Goal: Information Seeking & Learning: Understand process/instructions

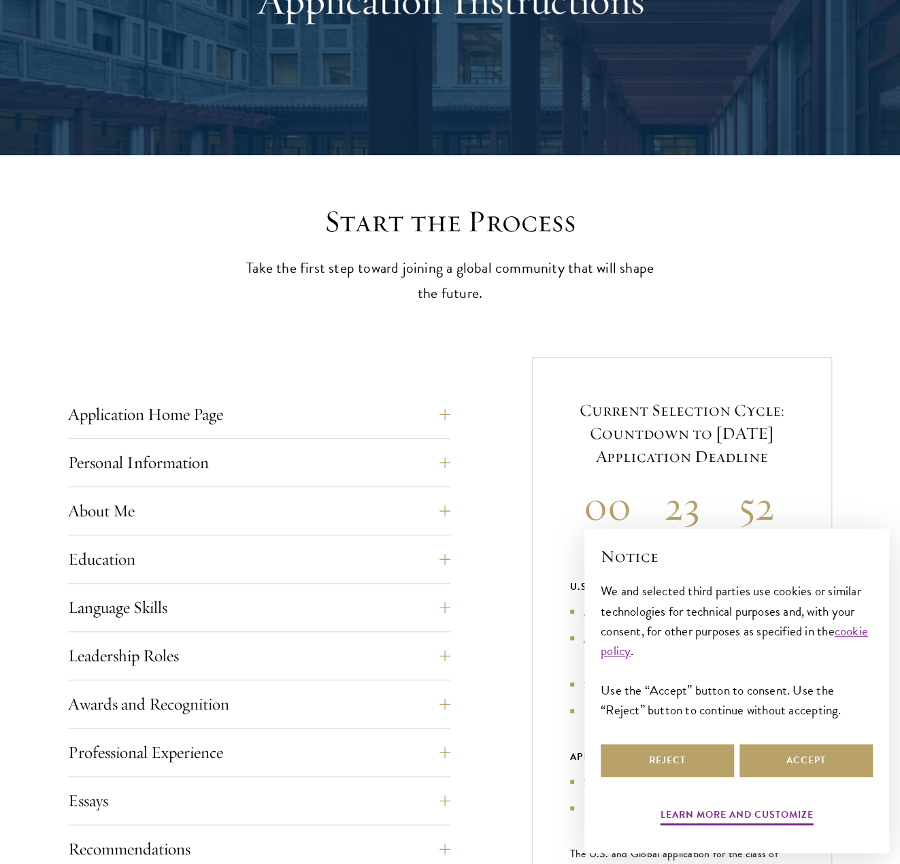
scroll to position [340, 0]
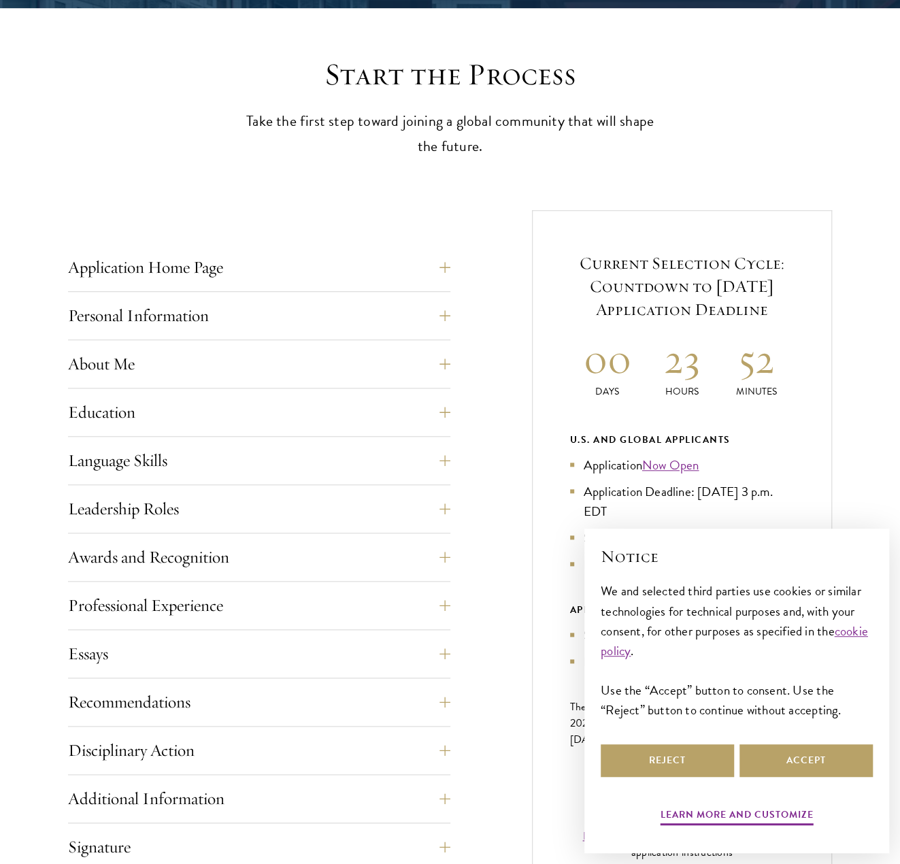
click at [451, 264] on div "Application Home Page The online application form must be completed in English.…" at bounding box center [450, 613] width 764 height 806
click at [449, 265] on button "Application Home Page" at bounding box center [269, 267] width 382 height 33
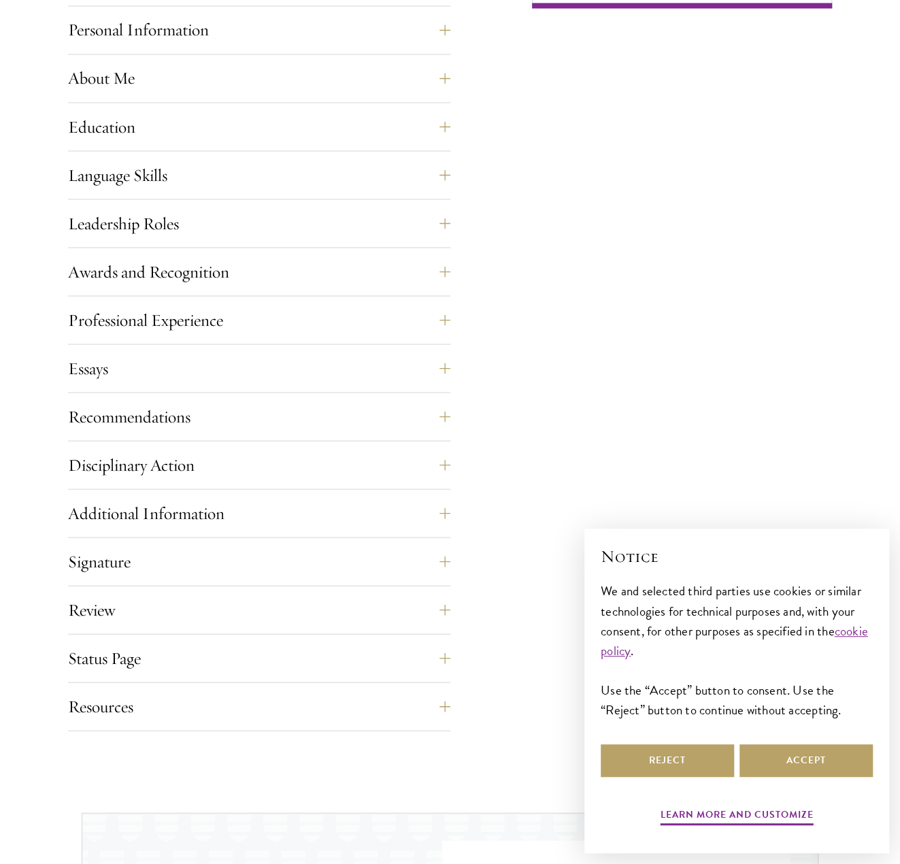
scroll to position [1293, 0]
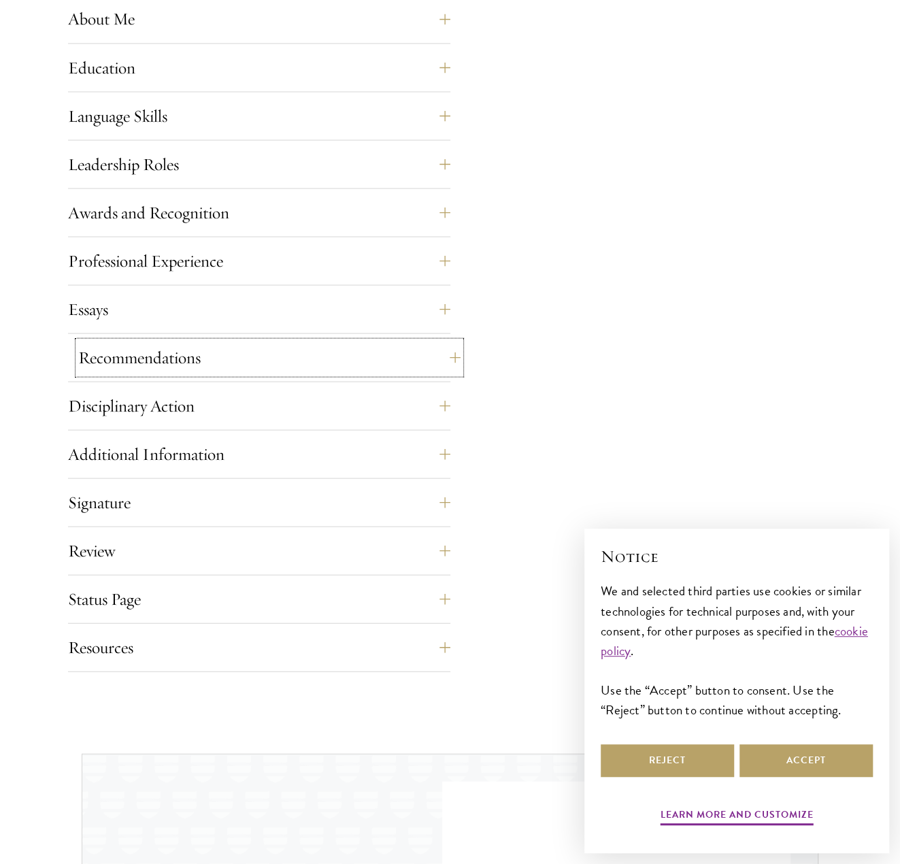
click at [435, 346] on button "Recommendations" at bounding box center [269, 357] width 382 height 33
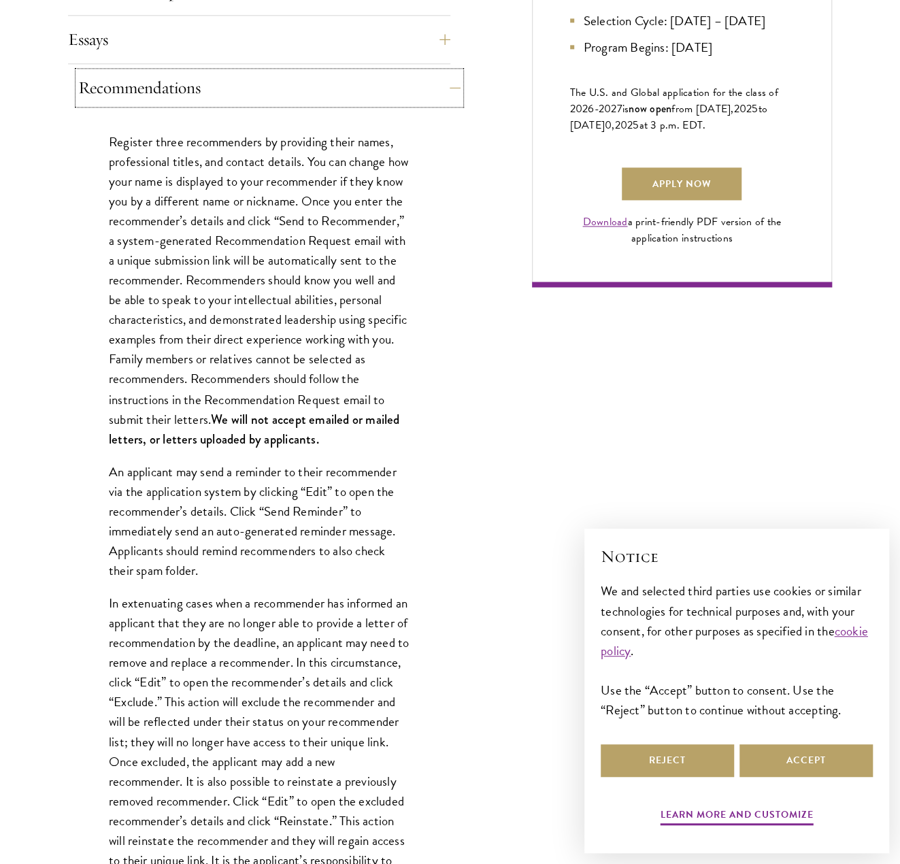
scroll to position [957, 0]
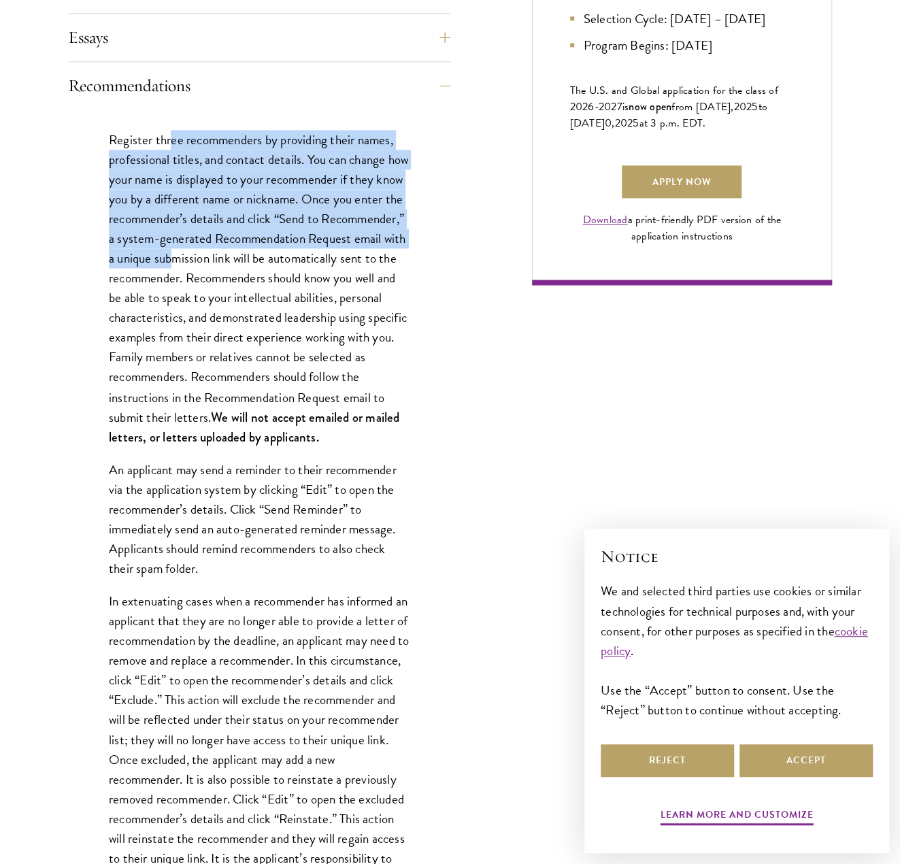
drag, startPoint x: 169, startPoint y: 137, endPoint x: 271, endPoint y: 247, distance: 150.2
click at [271, 247] on p "Register three recommenders by providing their names, professional titles, and …" at bounding box center [259, 288] width 301 height 316
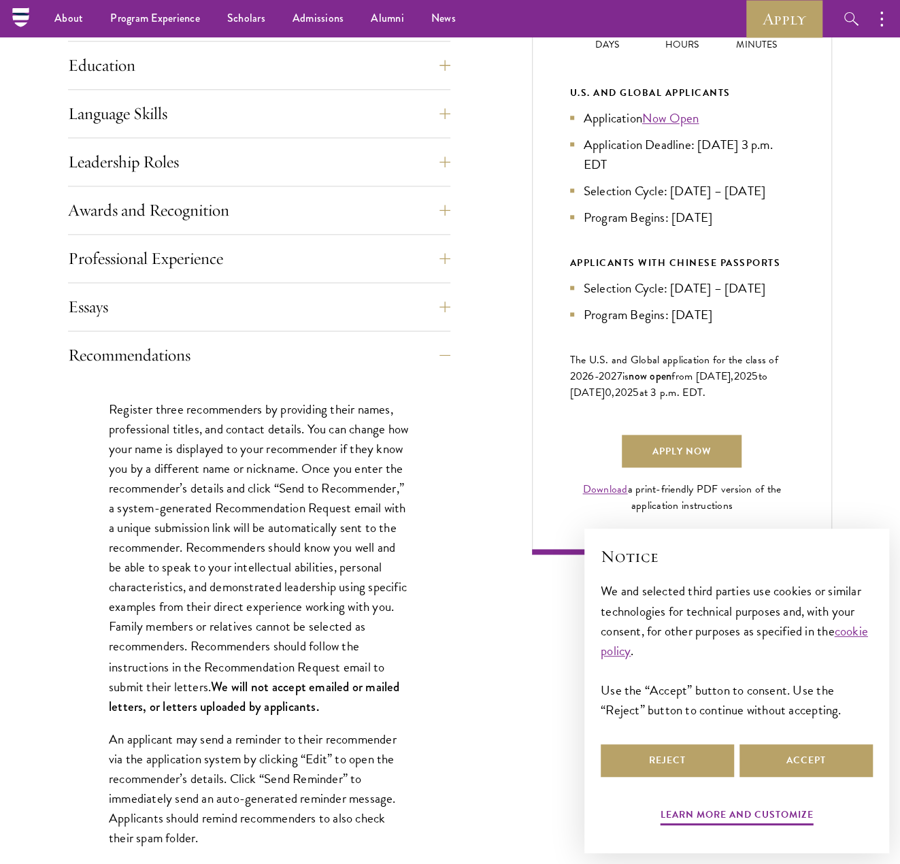
scroll to position [548, 0]
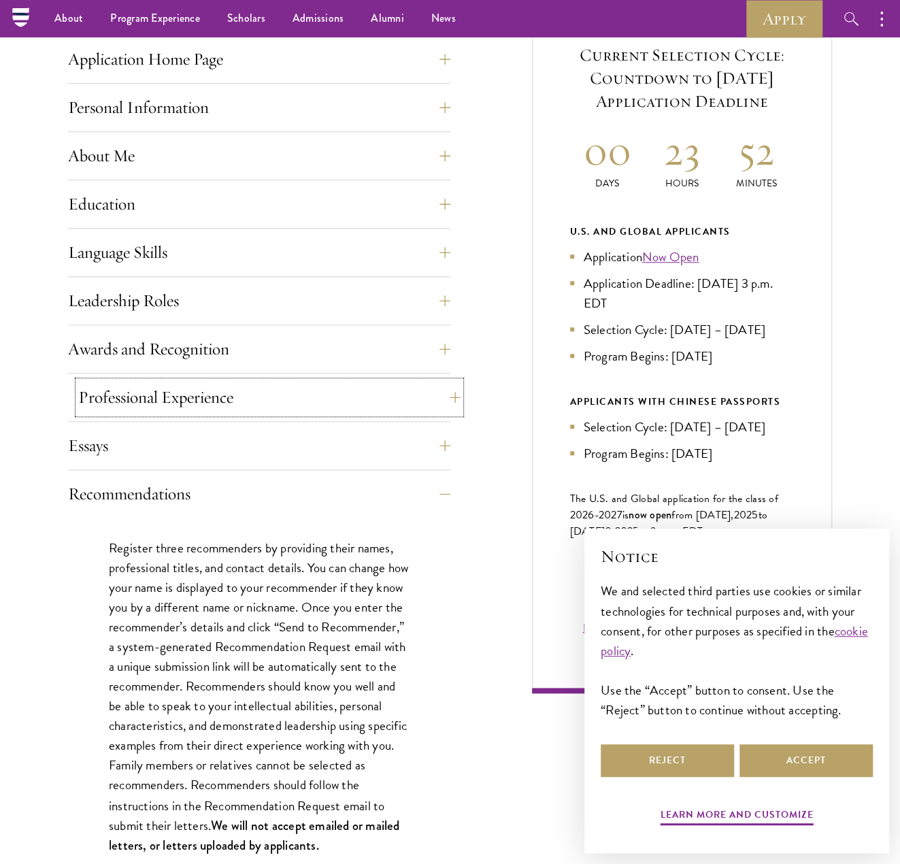
click at [263, 382] on button "Professional Experience" at bounding box center [269, 397] width 382 height 33
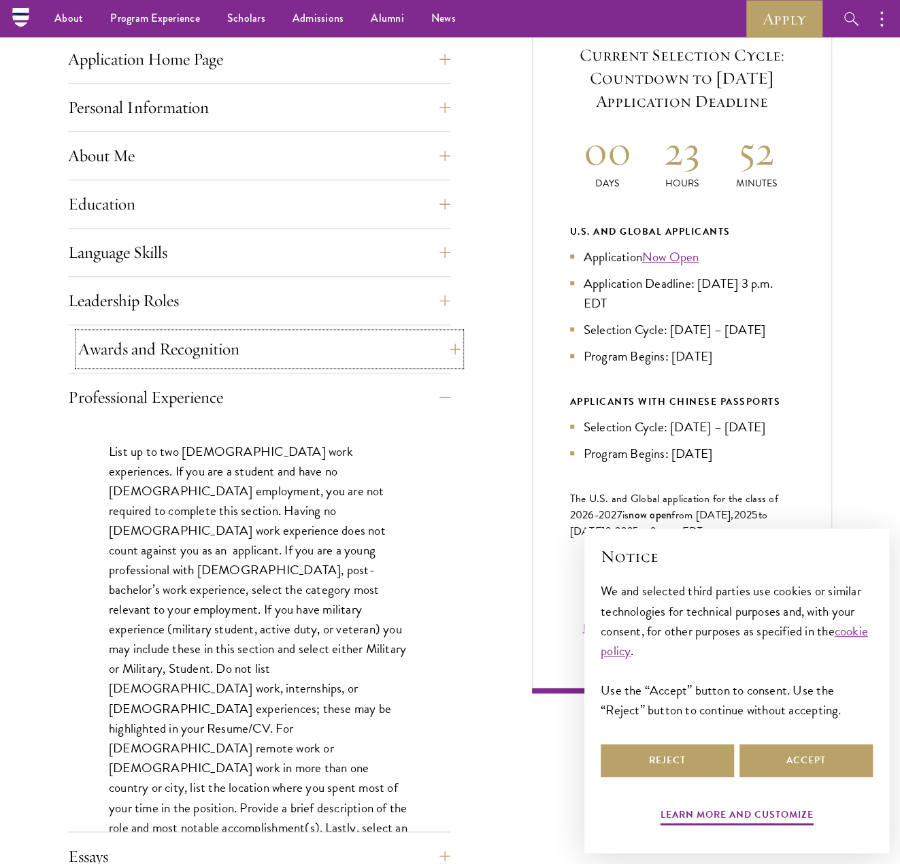
click at [278, 356] on button "Awards and Recognition" at bounding box center [269, 349] width 382 height 33
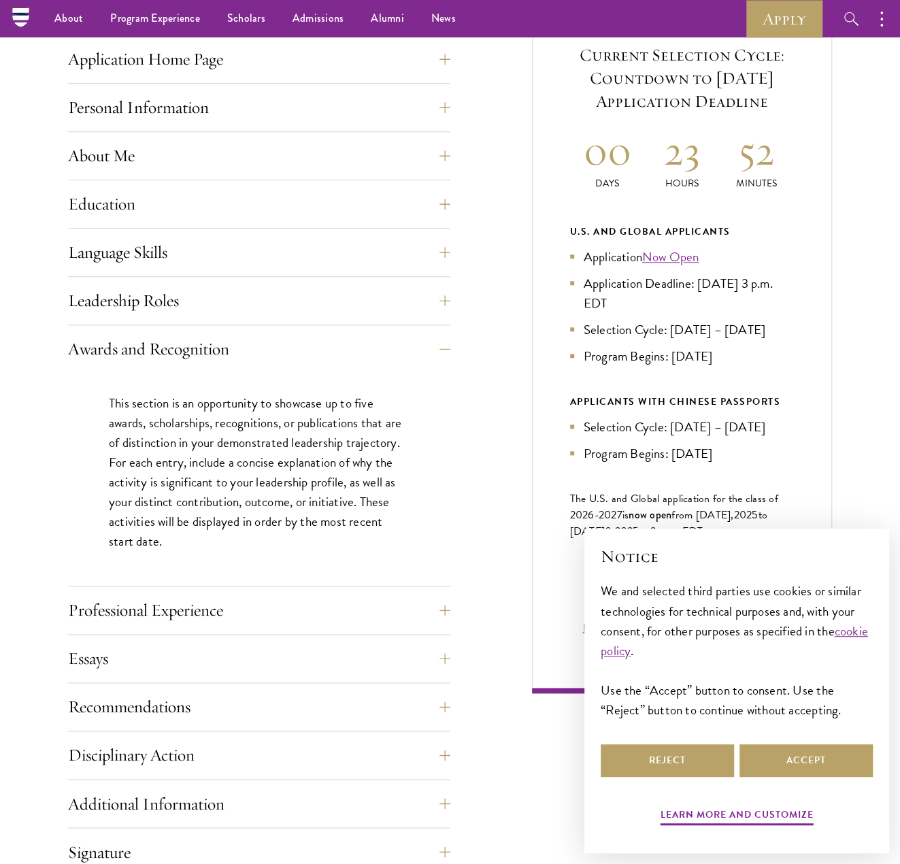
click at [279, 267] on div "Language Skills List up to three additional languages and indicate your level o…" at bounding box center [259, 256] width 382 height 41
click at [273, 284] on button "Leadership Roles" at bounding box center [269, 300] width 382 height 33
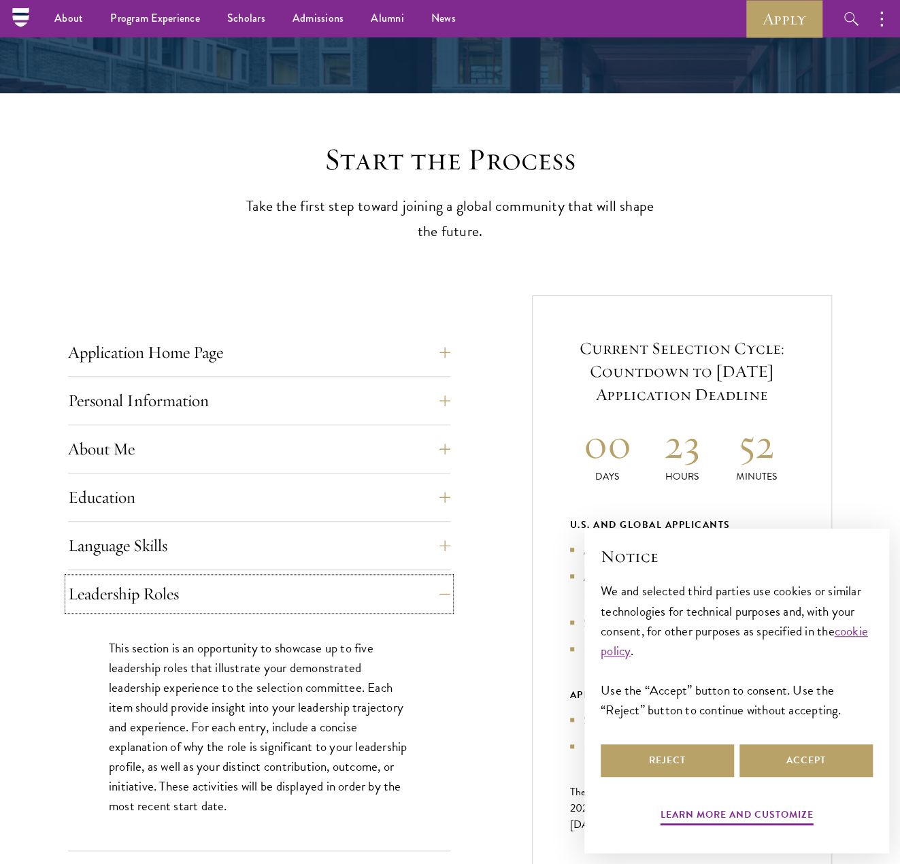
scroll to position [208, 0]
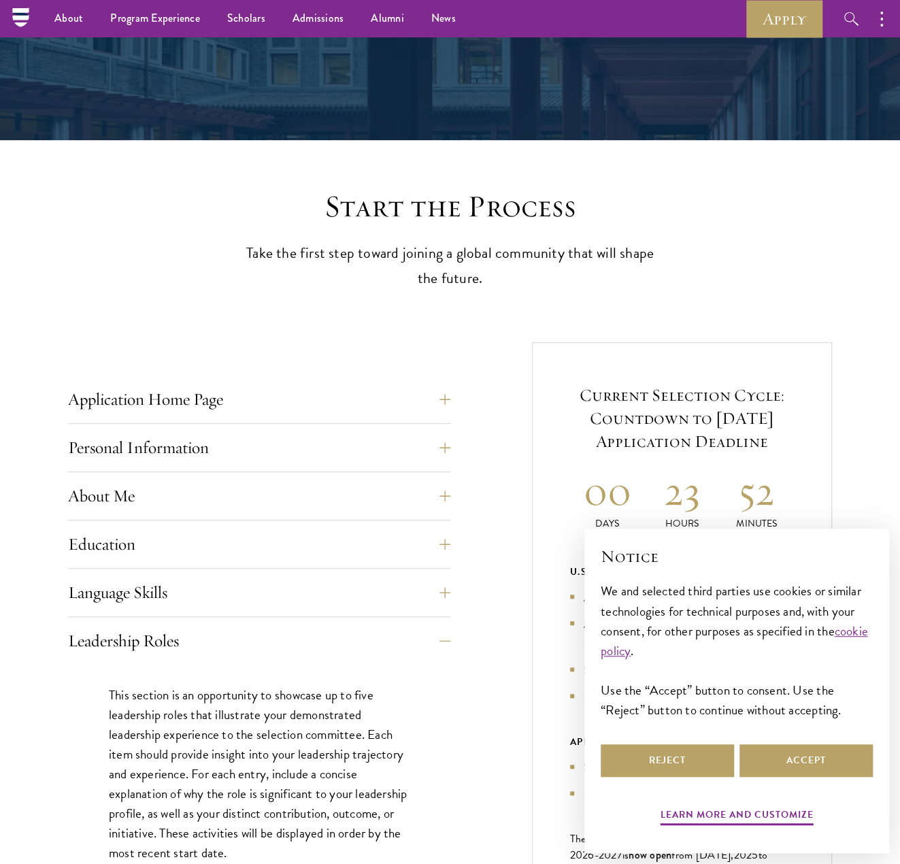
click at [171, 515] on div "About Me Biographical Profile: Provide a biographical profile of up to 100 word…" at bounding box center [259, 500] width 382 height 41
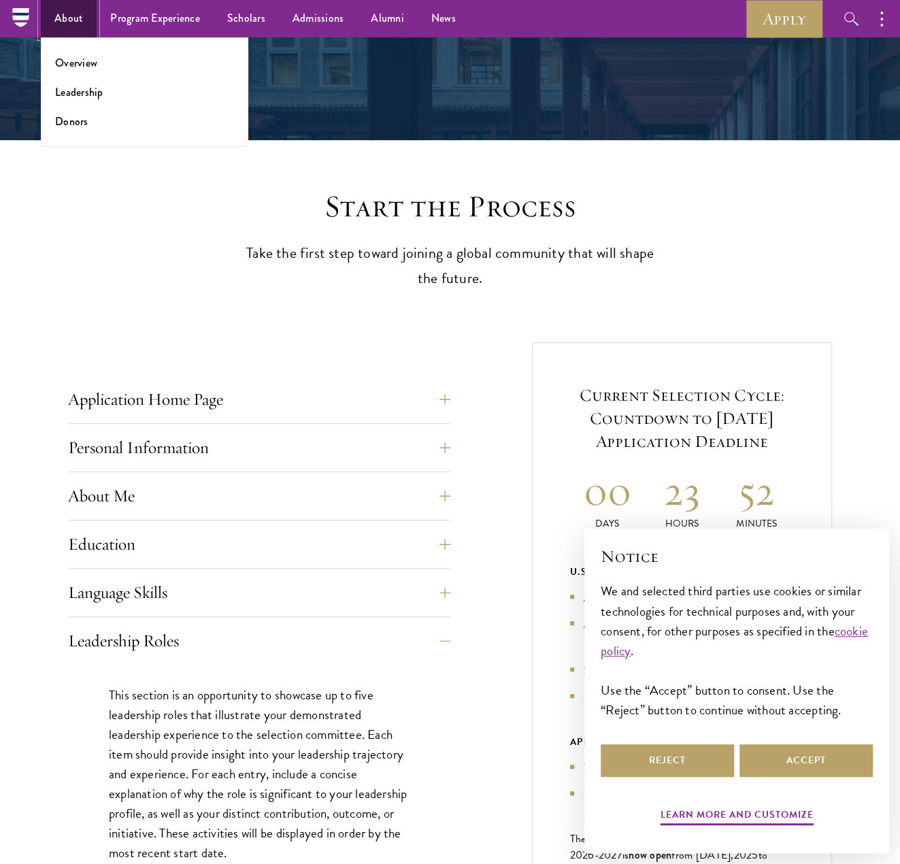
click at [63, 21] on link "About" at bounding box center [69, 18] width 56 height 37
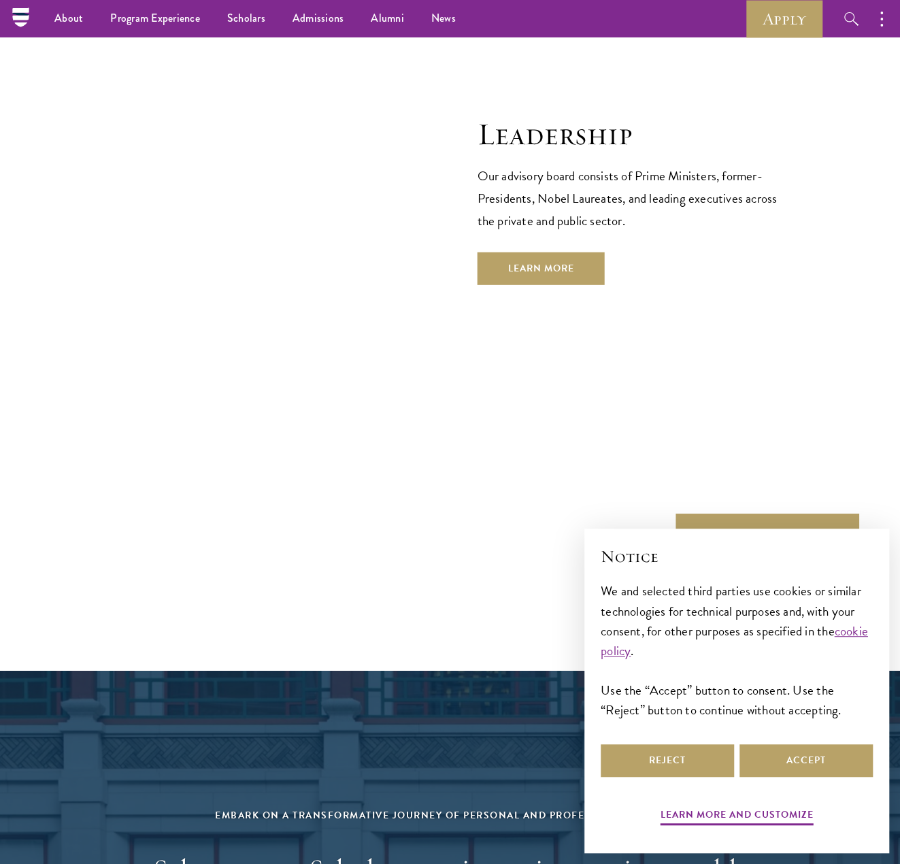
scroll to position [4490, 0]
